Goal: Task Accomplishment & Management: Use online tool/utility

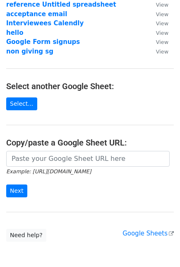
scroll to position [92, 0]
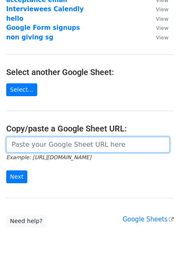
click at [43, 148] on input "url" at bounding box center [88, 145] width 164 height 16
paste input "https://docs.google.com/spreadsheets/d/1C6IGafS9BM4FfgqPrRT207XpaXnxXHbTITudbvp…"
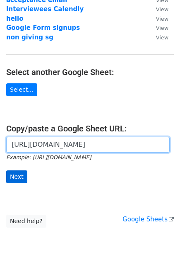
type input "https://docs.google.com/spreadsheets/d/1C6IGafS9BM4FfgqPrRT207XpaXnxXHbTITudbvp…"
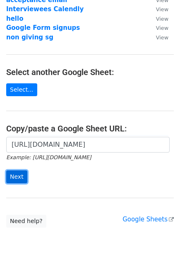
scroll to position [0, 0]
click at [24, 174] on input "Next" at bounding box center [16, 176] width 21 height 13
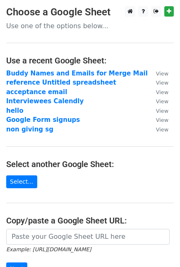
scroll to position [92, 0]
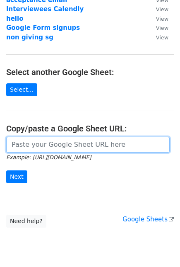
click at [69, 144] on input "url" at bounding box center [88, 145] width 164 height 16
paste input "https://docs.google.com/spreadsheets/d/1C6IGafS9BM4FfgqPrRT207XpaXnxXHbTITudbvp…"
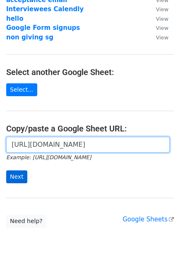
type input "https://docs.google.com/spreadsheets/d/1C6IGafS9BM4FfgqPrRT207XpaXnxXHbTITudbvp…"
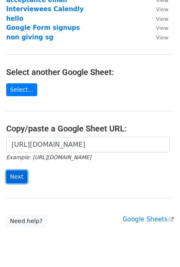
scroll to position [0, 0]
click at [18, 174] on input "Next" at bounding box center [16, 176] width 21 height 13
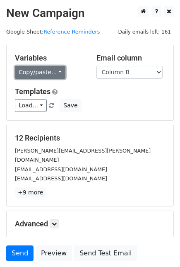
click at [56, 74] on link "Copy/paste..." at bounding box center [40, 72] width 51 height 13
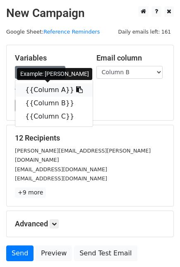
click at [76, 90] on icon at bounding box center [79, 89] width 7 height 7
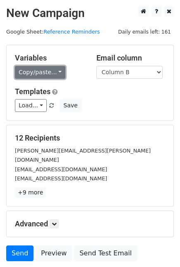
click at [58, 69] on link "Copy/paste..." at bounding box center [40, 72] width 51 height 13
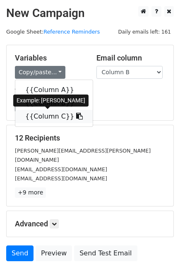
click at [76, 115] on icon at bounding box center [79, 116] width 7 height 7
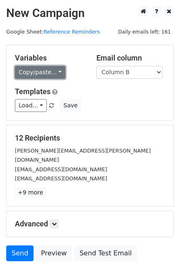
click at [57, 71] on link "Copy/paste..." at bounding box center [40, 72] width 51 height 13
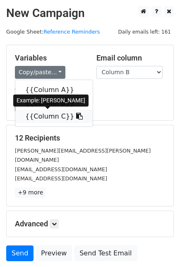
click at [74, 112] on span at bounding box center [78, 116] width 9 height 8
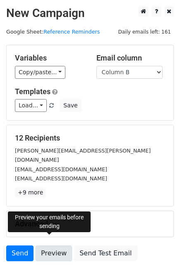
click at [60, 245] on link "Preview" at bounding box center [54, 253] width 36 height 16
click at [44, 245] on link "Preview" at bounding box center [54, 253] width 36 height 16
click at [51, 245] on link "Preview" at bounding box center [54, 253] width 36 height 16
click at [60, 245] on link "Preview" at bounding box center [54, 253] width 36 height 16
click at [59, 247] on link "Preview" at bounding box center [54, 253] width 36 height 16
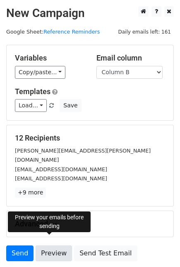
click at [48, 245] on link "Preview" at bounding box center [54, 253] width 36 height 16
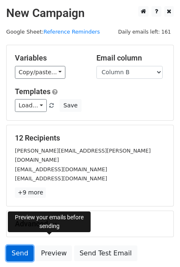
click at [19, 245] on link "Send" at bounding box center [19, 253] width 27 height 16
